Goal: Task Accomplishment & Management: Manage account settings

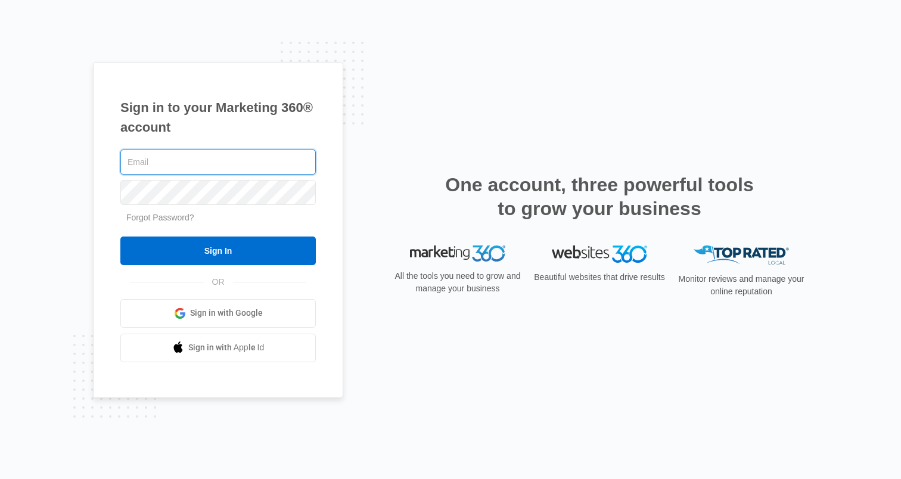
click at [156, 150] on input "text" at bounding box center [218, 162] width 196 height 25
type input "[PERSON_NAME][EMAIL_ADDRESS][PERSON_NAME][DOMAIN_NAME]"
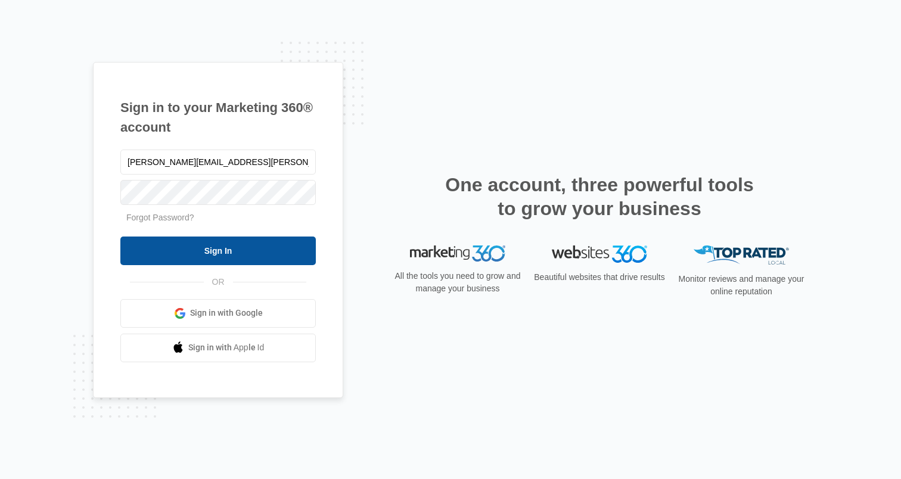
click at [182, 246] on input "Sign In" at bounding box center [218, 251] width 196 height 29
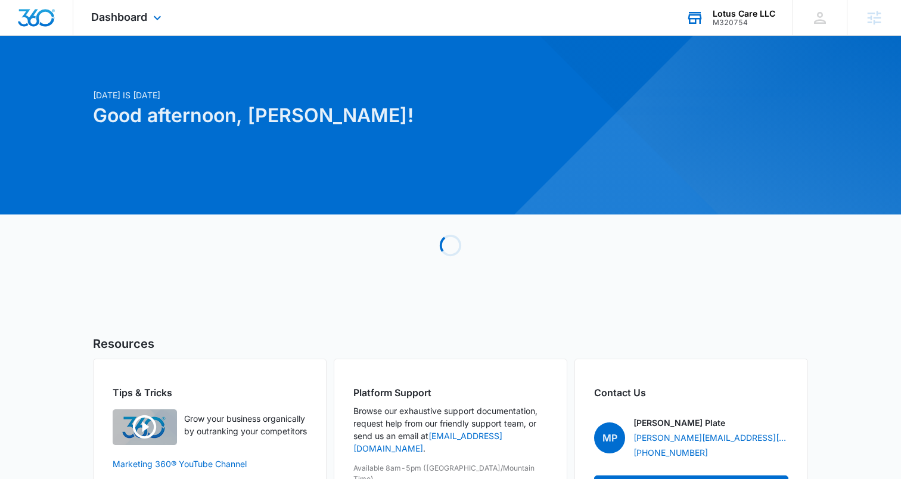
click at [728, 11] on div "Lotus Care LLC" at bounding box center [744, 14] width 63 height 10
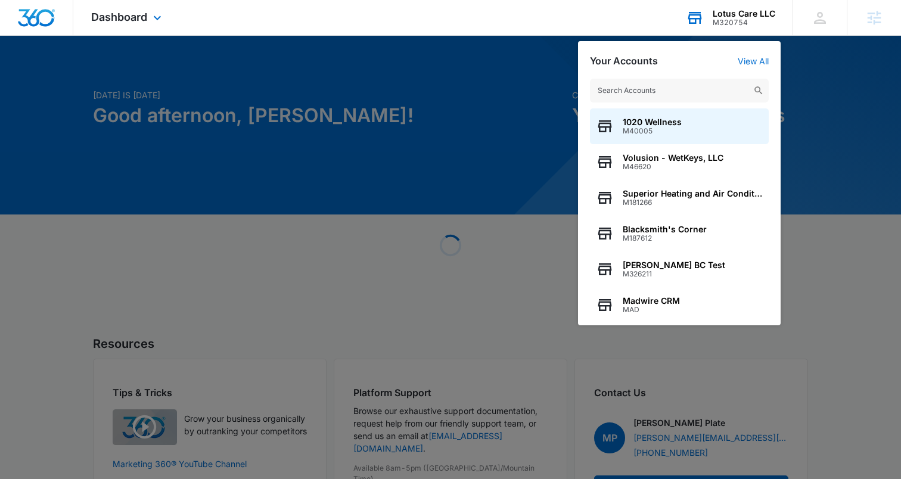
click at [646, 90] on input "text" at bounding box center [679, 91] width 179 height 24
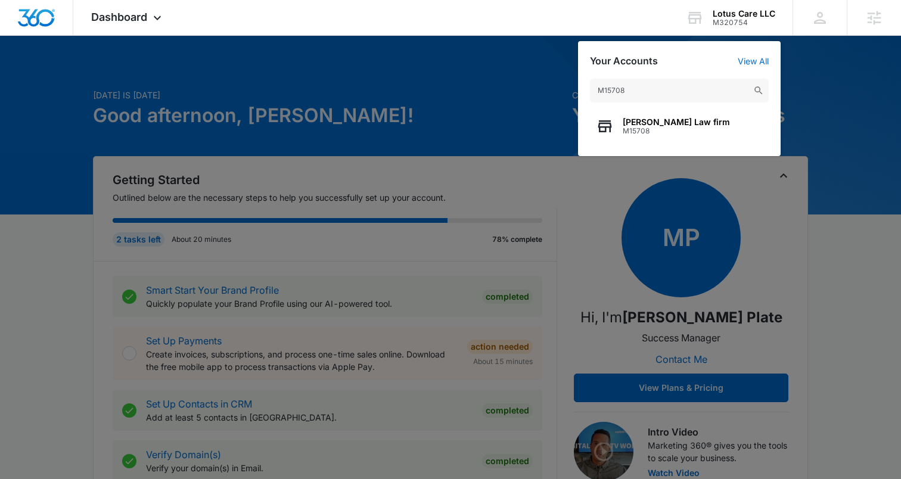
type input "M15708"
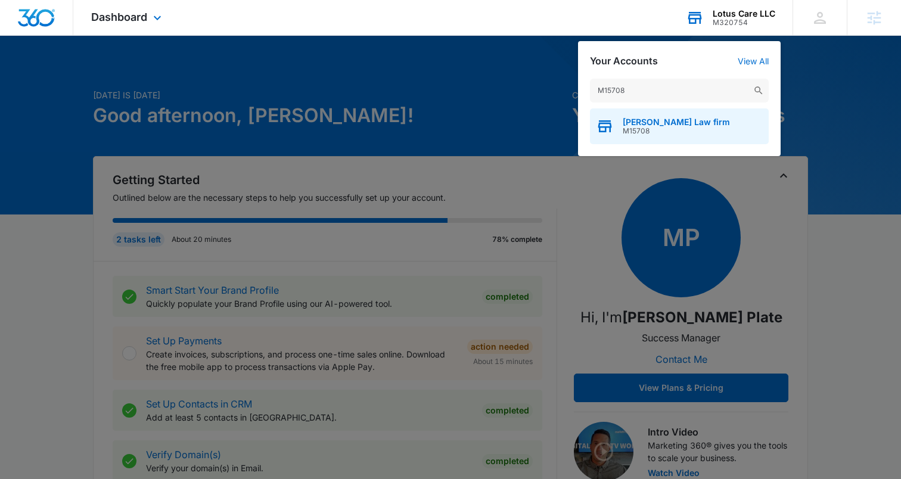
click at [625, 127] on span "M15708" at bounding box center [676, 131] width 107 height 8
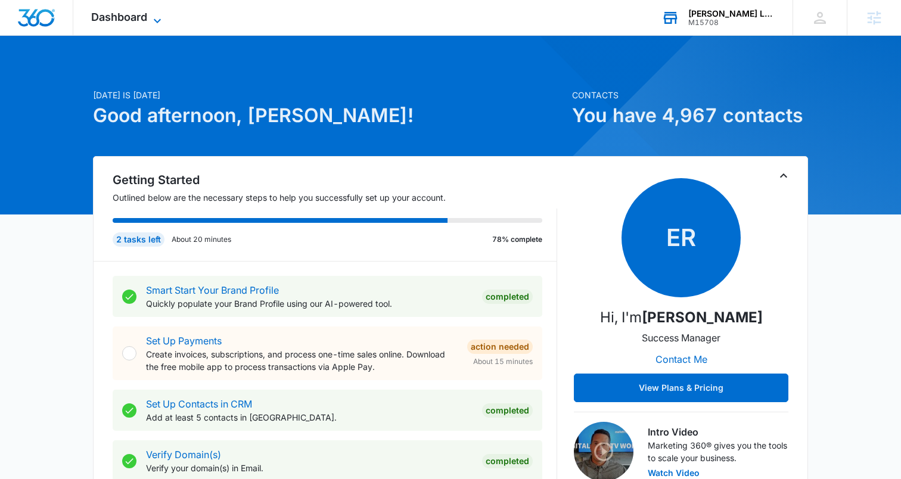
click at [146, 15] on span "Dashboard" at bounding box center [119, 17] width 56 height 13
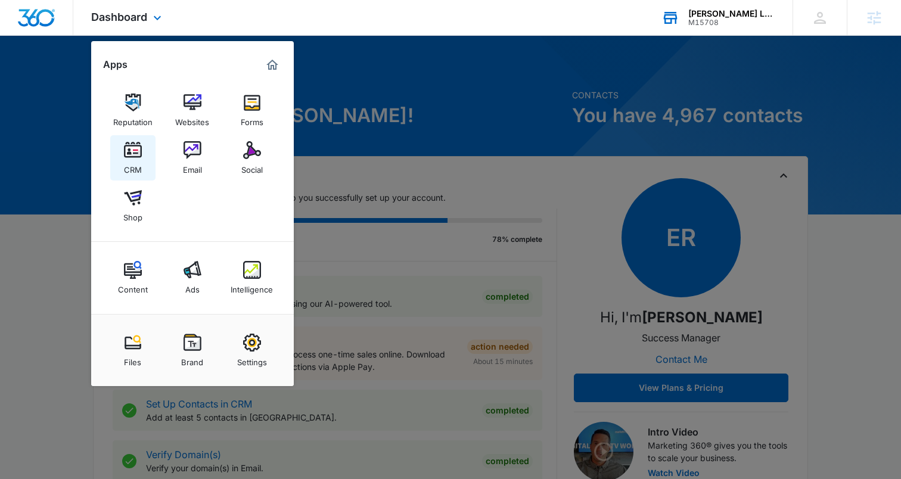
click at [135, 156] on img at bounding box center [133, 150] width 18 height 18
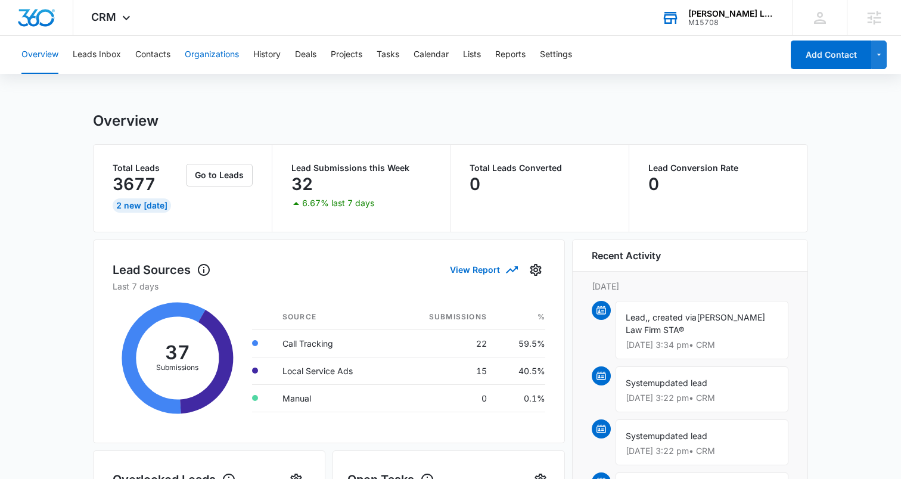
click at [204, 52] on button "Organizations" at bounding box center [212, 55] width 54 height 38
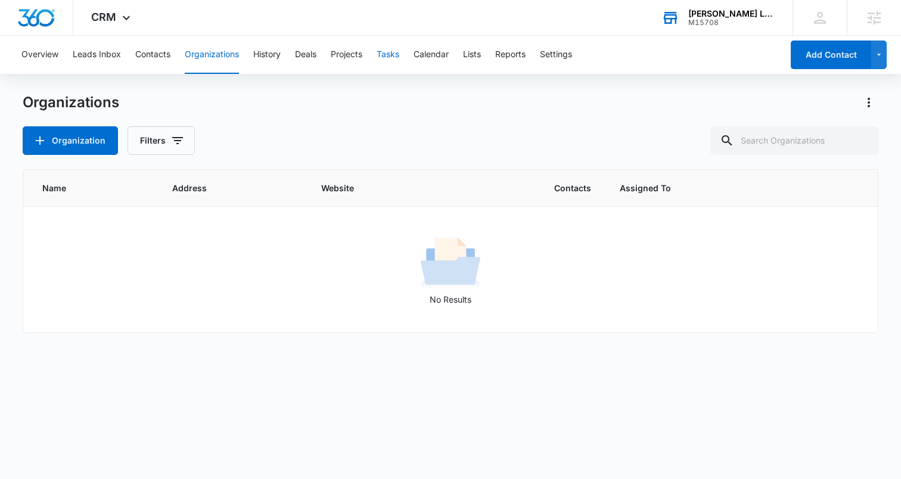
click at [395, 57] on button "Tasks" at bounding box center [388, 55] width 23 height 38
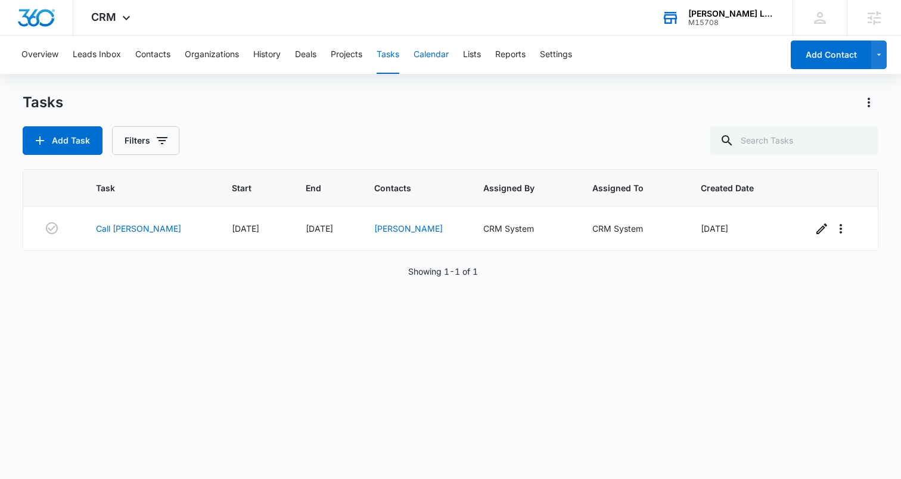
click at [445, 57] on button "Calendar" at bounding box center [431, 55] width 35 height 38
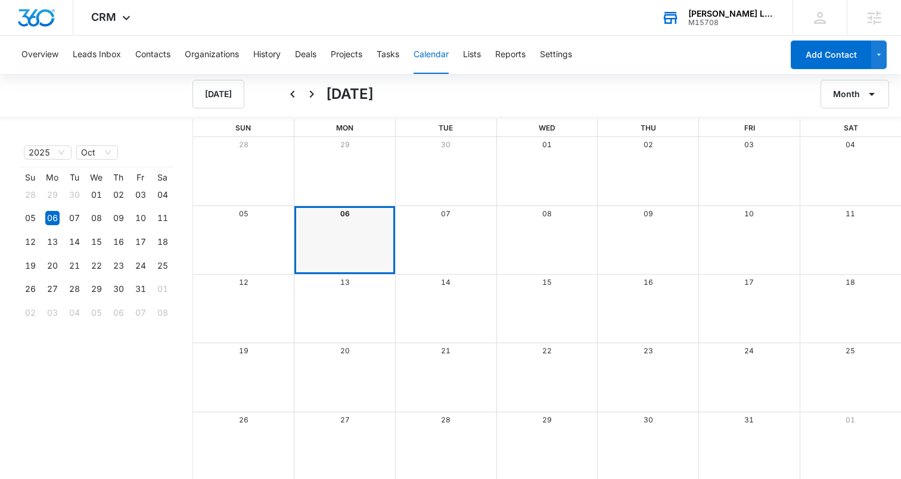
scroll to position [1, 0]
click at [567, 57] on button "Settings" at bounding box center [556, 55] width 32 height 38
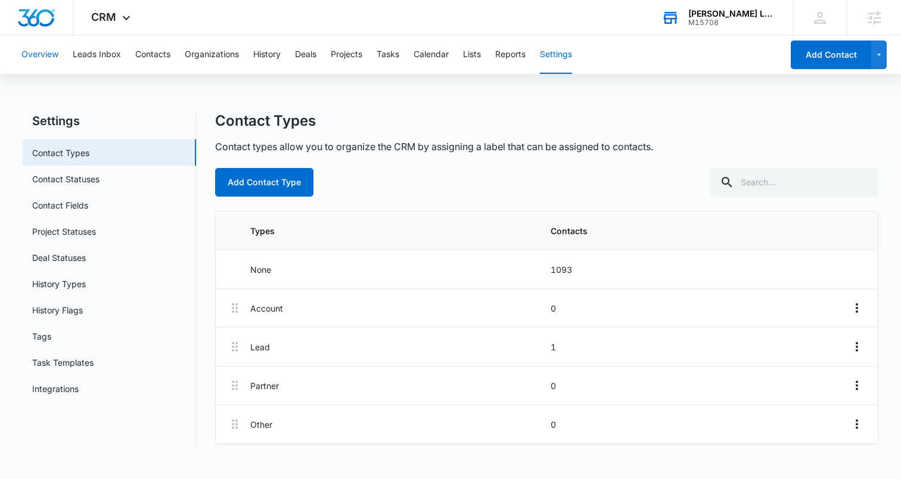
click at [47, 57] on button "Overview" at bounding box center [39, 55] width 37 height 38
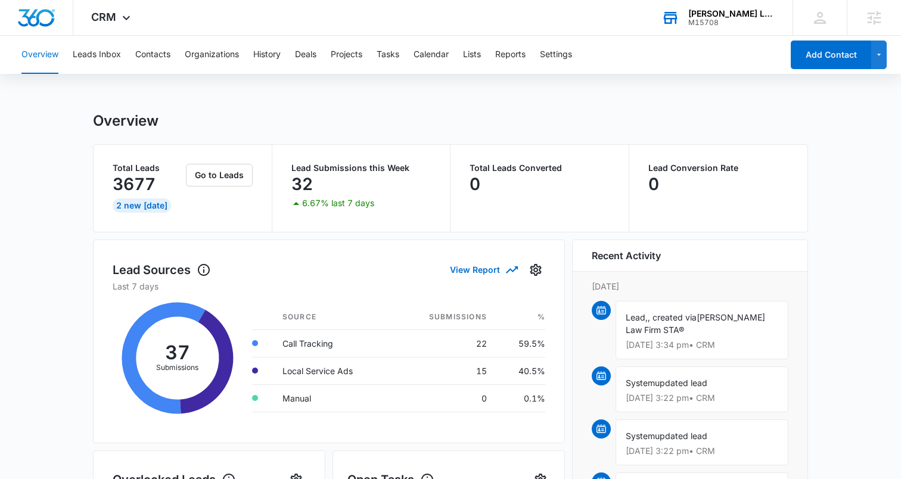
click at [68, 54] on div "Overview Leads Inbox Contacts Organizations History Deals Projects Tasks Calend…" at bounding box center [398, 55] width 768 height 38
click at [91, 55] on button "Leads Inbox" at bounding box center [97, 55] width 48 height 38
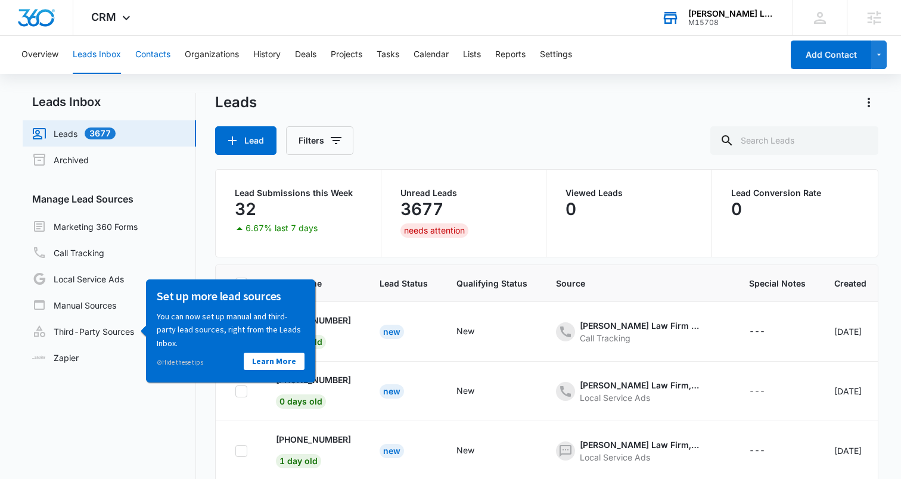
click at [152, 54] on button "Contacts" at bounding box center [152, 55] width 35 height 38
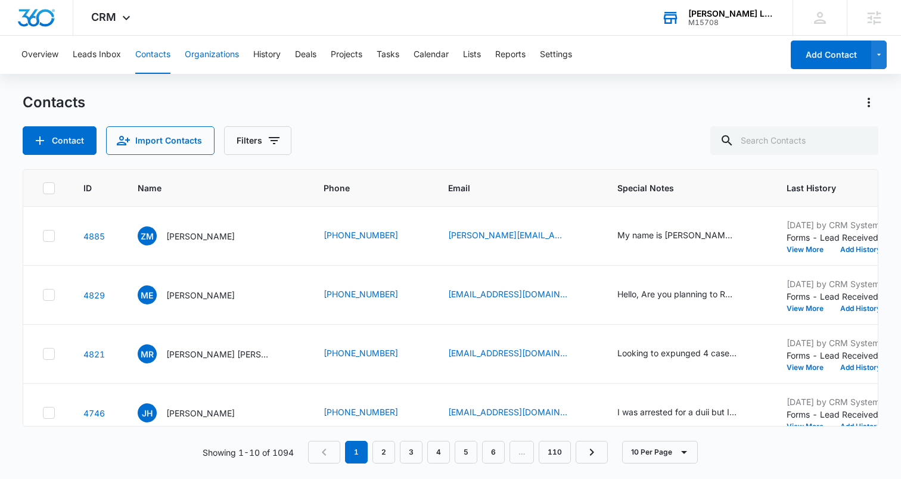
click at [222, 52] on button "Organizations" at bounding box center [212, 55] width 54 height 38
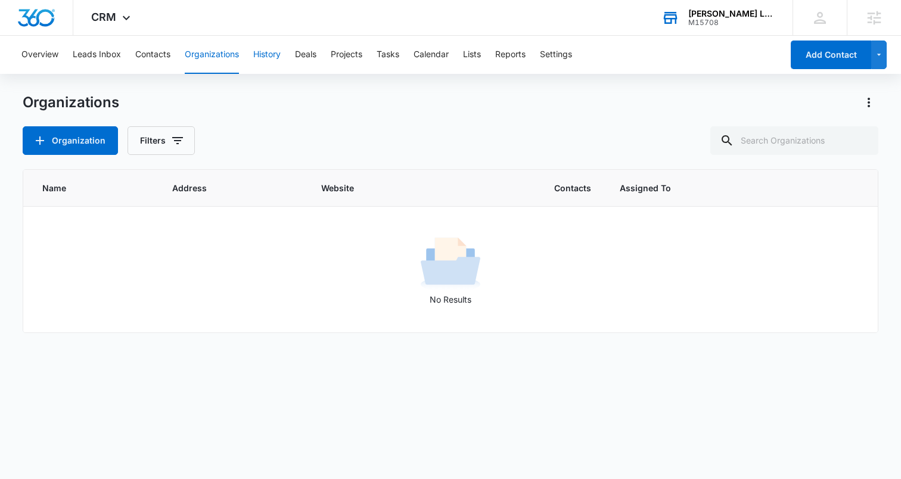
click at [275, 55] on button "History" at bounding box center [266, 55] width 27 height 38
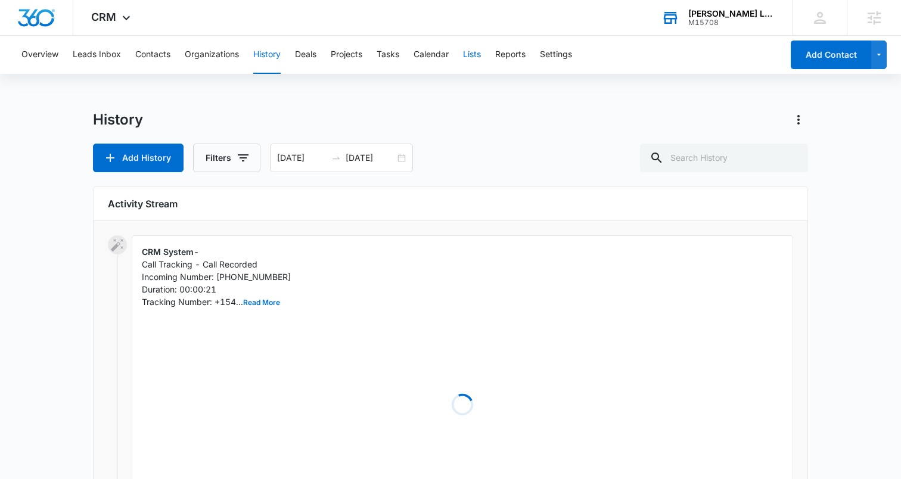
scroll to position [1, 0]
click at [479, 54] on button "Lists" at bounding box center [472, 55] width 18 height 38
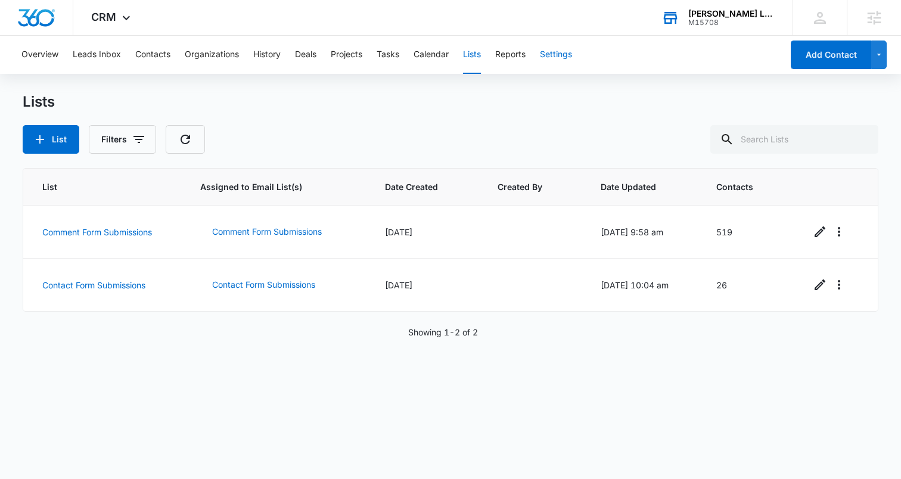
click at [558, 55] on button "Settings" at bounding box center [556, 55] width 32 height 38
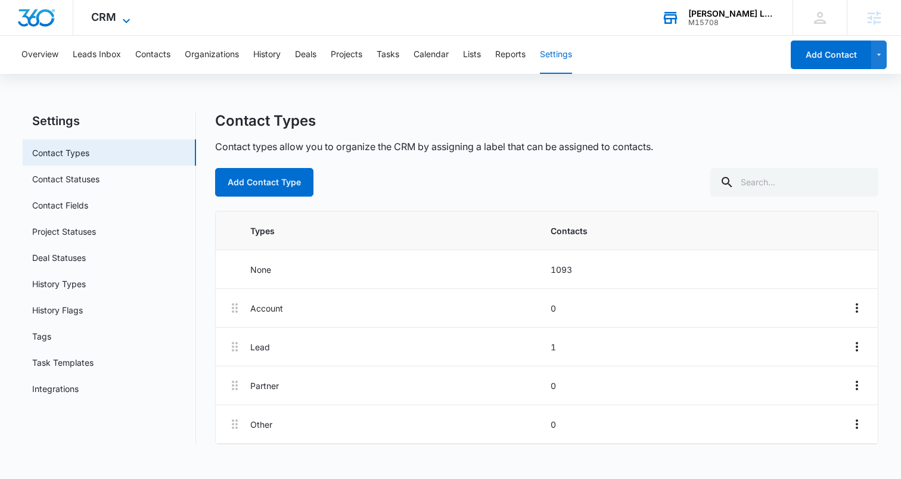
click at [120, 14] on icon at bounding box center [126, 21] width 14 height 14
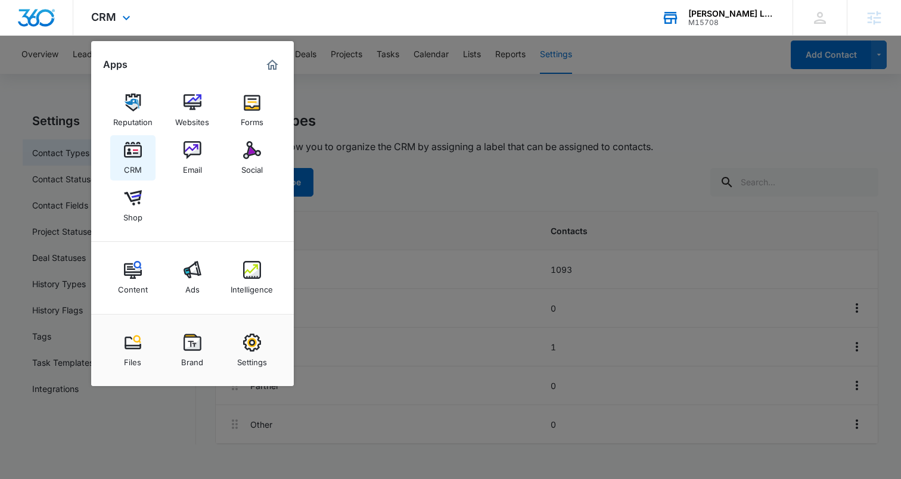
click at [132, 150] on img at bounding box center [133, 150] width 18 height 18
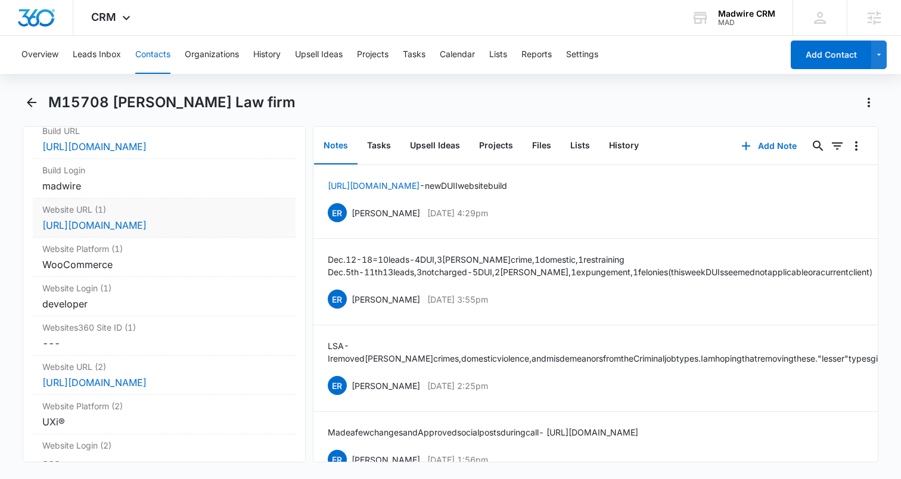
scroll to position [4606, 0]
click at [69, 294] on div "developer" at bounding box center [164, 301] width 244 height 14
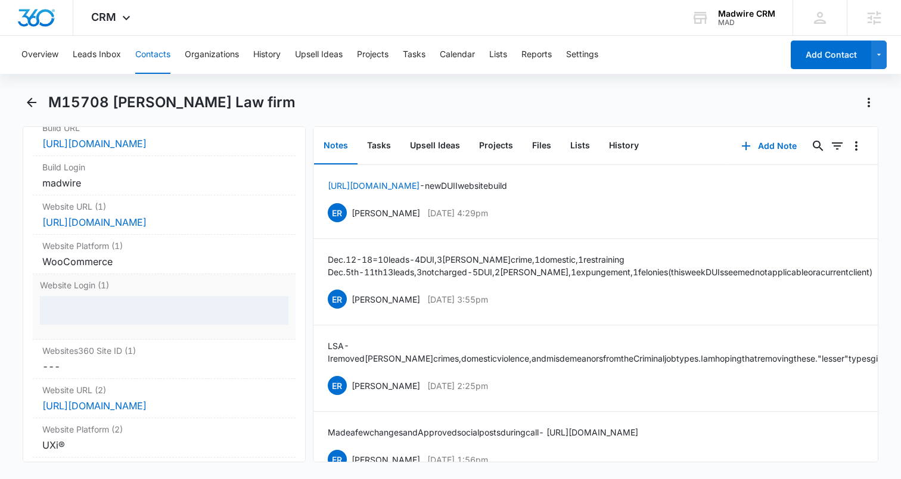
click at [69, 296] on div at bounding box center [164, 310] width 249 height 29
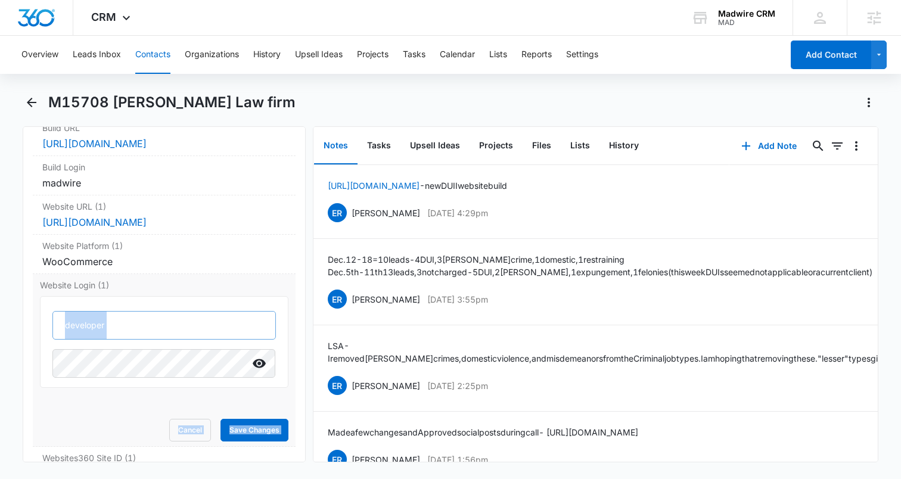
click at [88, 311] on input "developer" at bounding box center [164, 325] width 224 height 29
click at [259, 359] on icon "Show" at bounding box center [259, 363] width 13 height 9
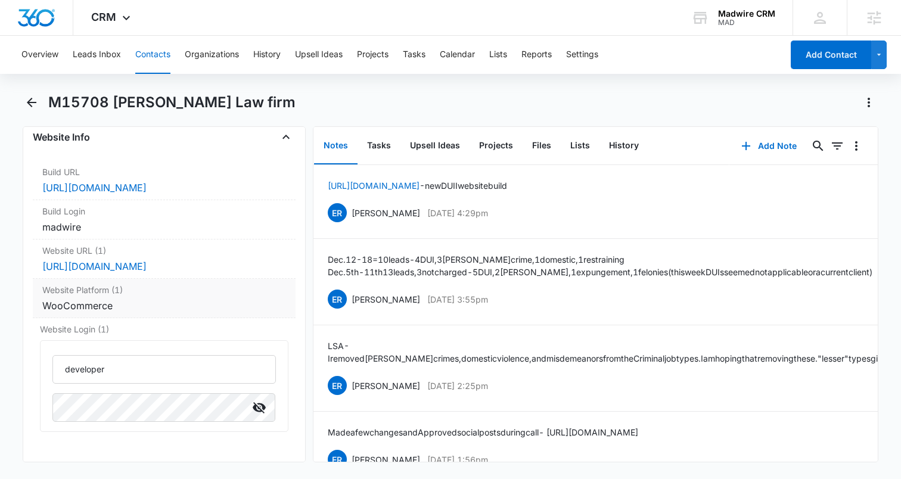
click at [67, 299] on div "WooCommerce" at bounding box center [164, 306] width 244 height 14
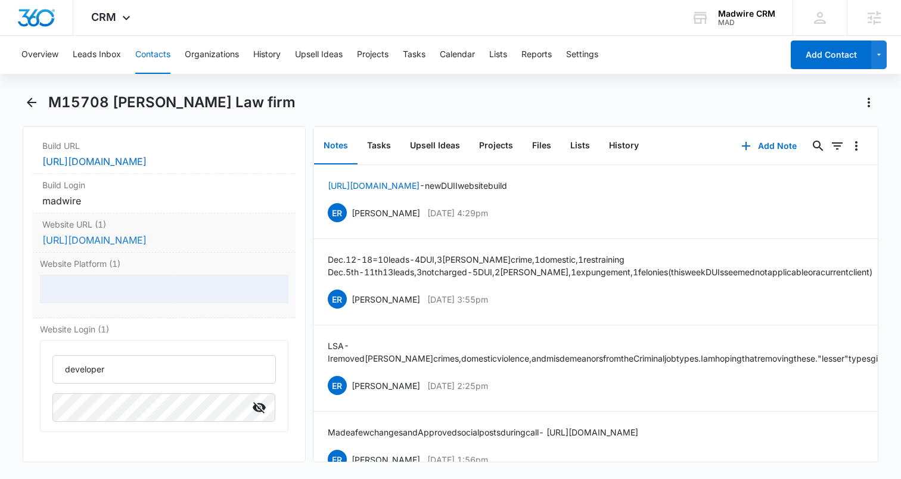
scroll to position [4612, 0]
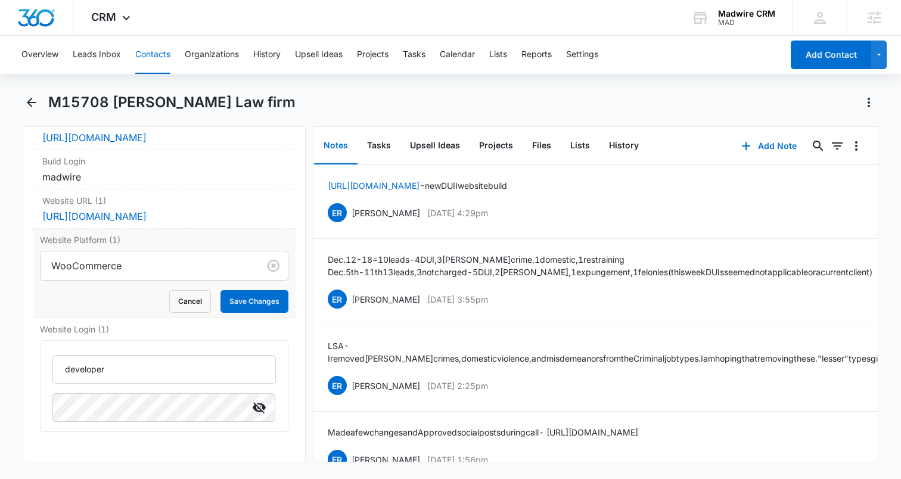
click at [55, 290] on div "Cancel Save Changes" at bounding box center [164, 301] width 249 height 23
click at [79, 355] on input "developer" at bounding box center [164, 369] width 224 height 29
click at [189, 290] on button "Cancel" at bounding box center [190, 301] width 42 height 23
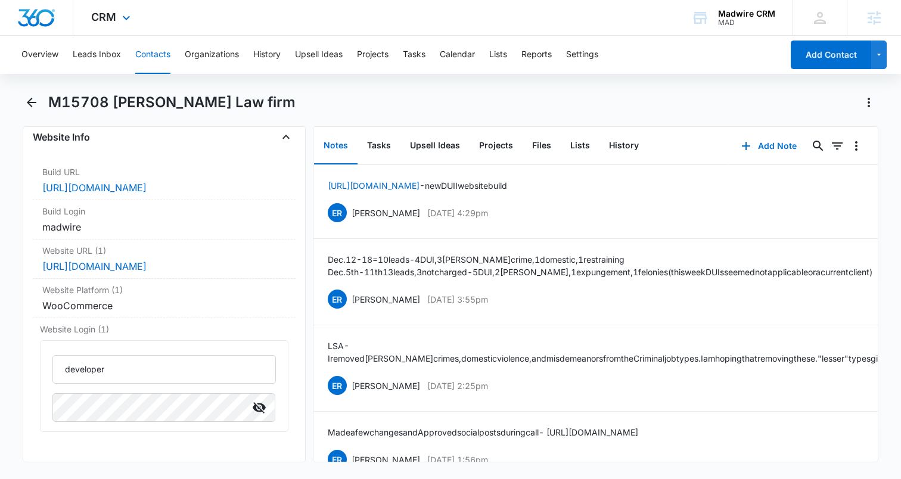
scroll to position [4562, 0]
